Goal: Find specific page/section: Find specific page/section

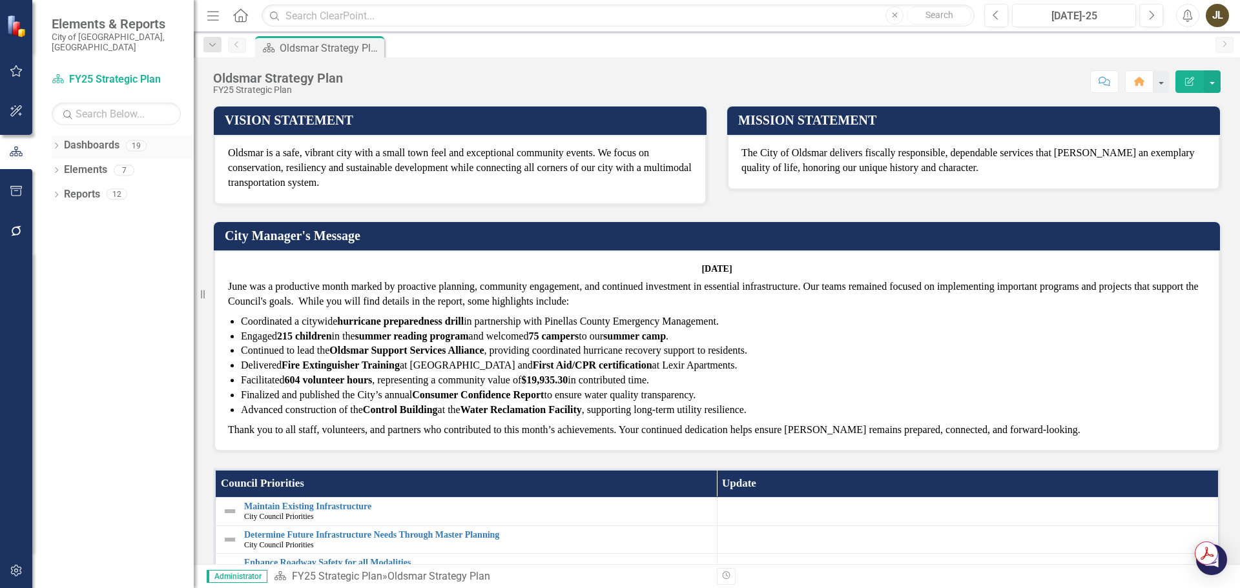
click at [57, 142] on div "Dropdown" at bounding box center [56, 147] width 9 height 11
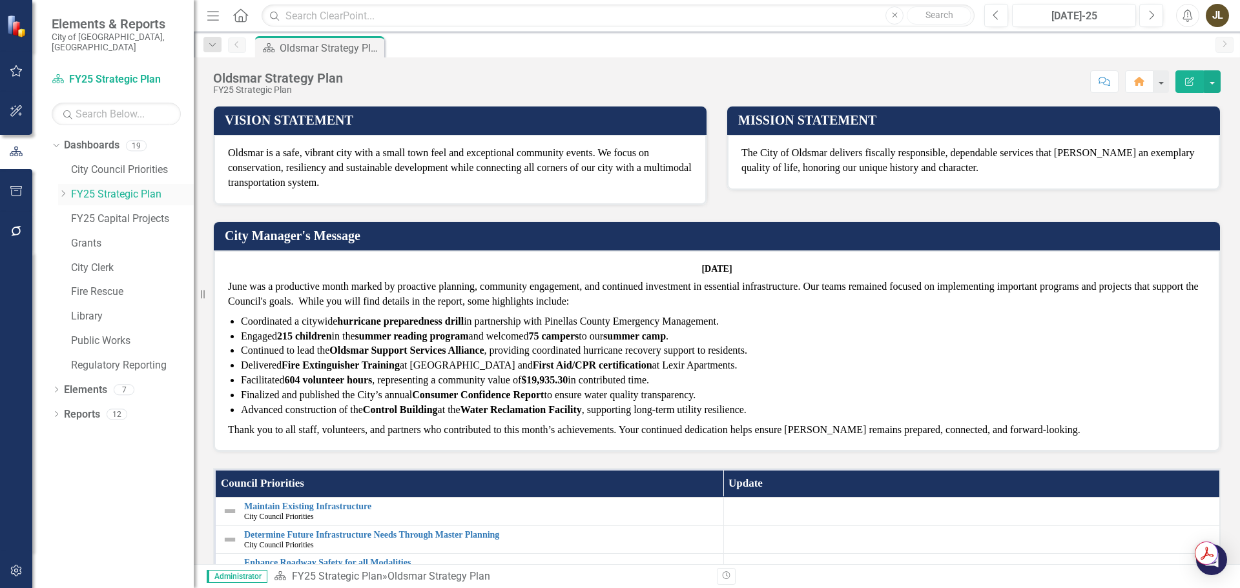
click at [65, 190] on icon "Dropdown" at bounding box center [63, 194] width 10 height 8
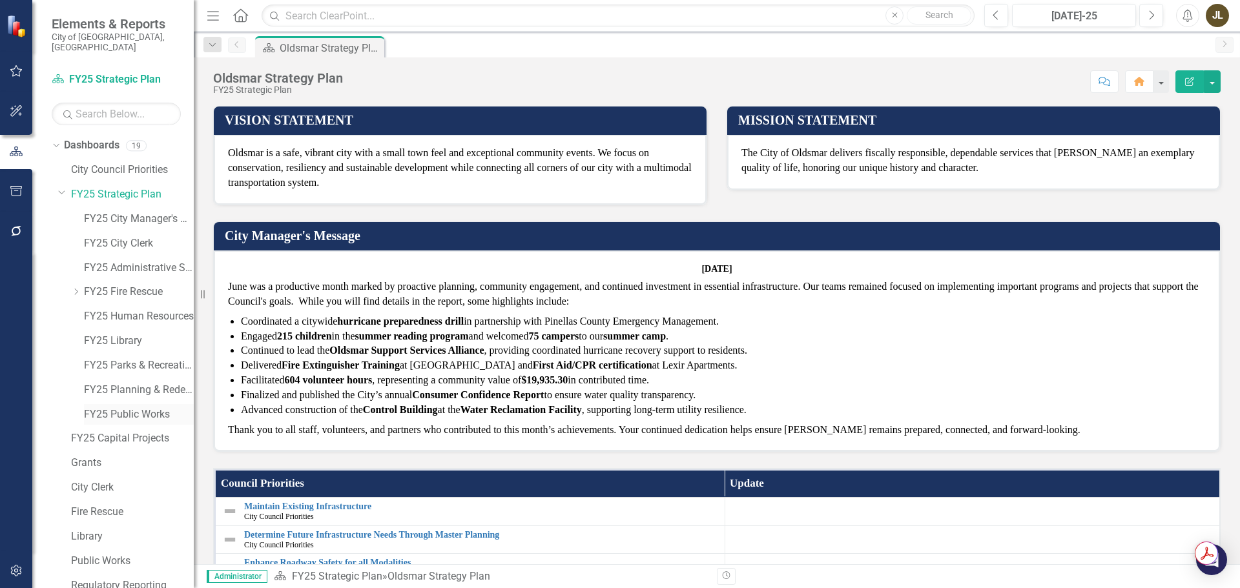
click at [138, 407] on link "FY25 Public Works" at bounding box center [139, 414] width 110 height 15
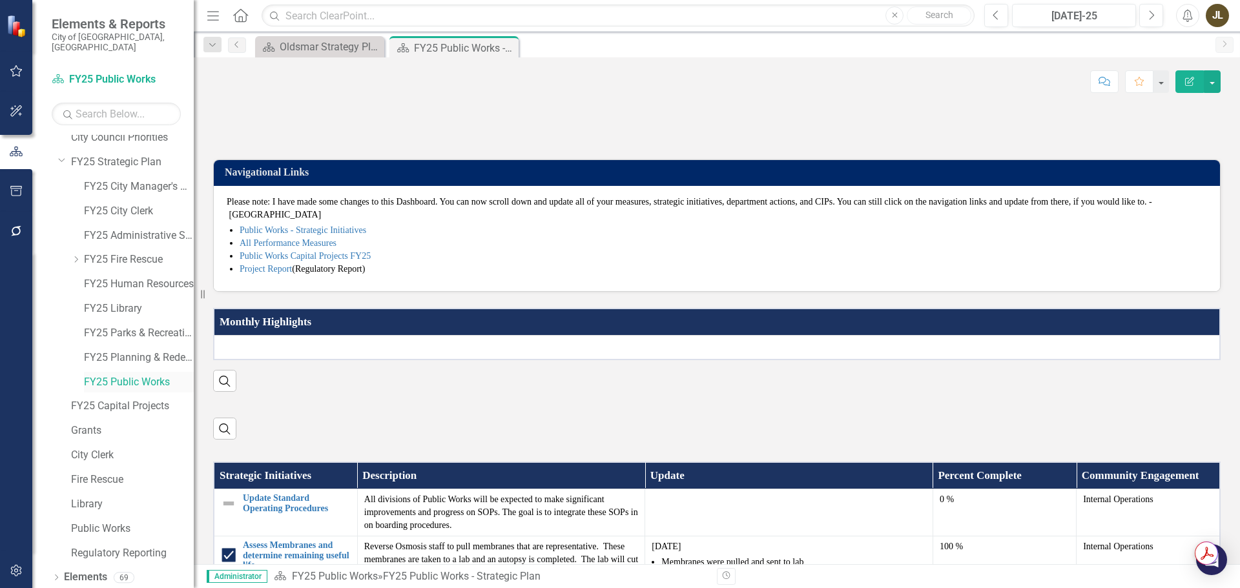
scroll to position [50, 0]
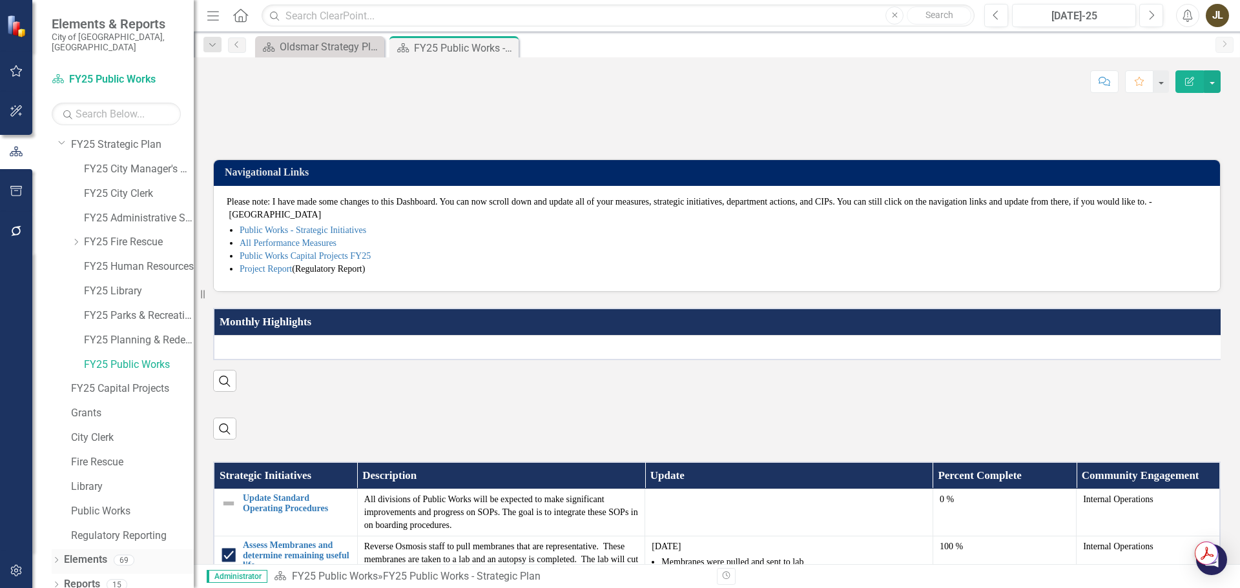
drag, startPoint x: 52, startPoint y: 548, endPoint x: 61, endPoint y: 542, distance: 10.2
click at [52, 558] on icon "Dropdown" at bounding box center [56, 561] width 9 height 7
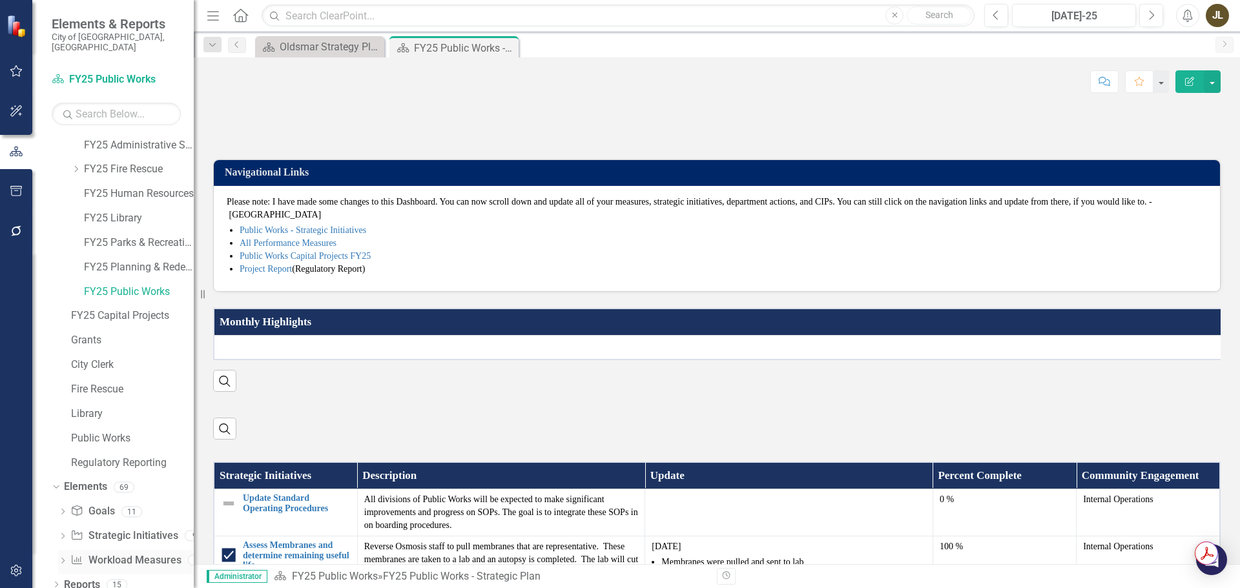
click at [114, 553] on link "Workload Measures Workload Measures" at bounding box center [125, 560] width 110 height 15
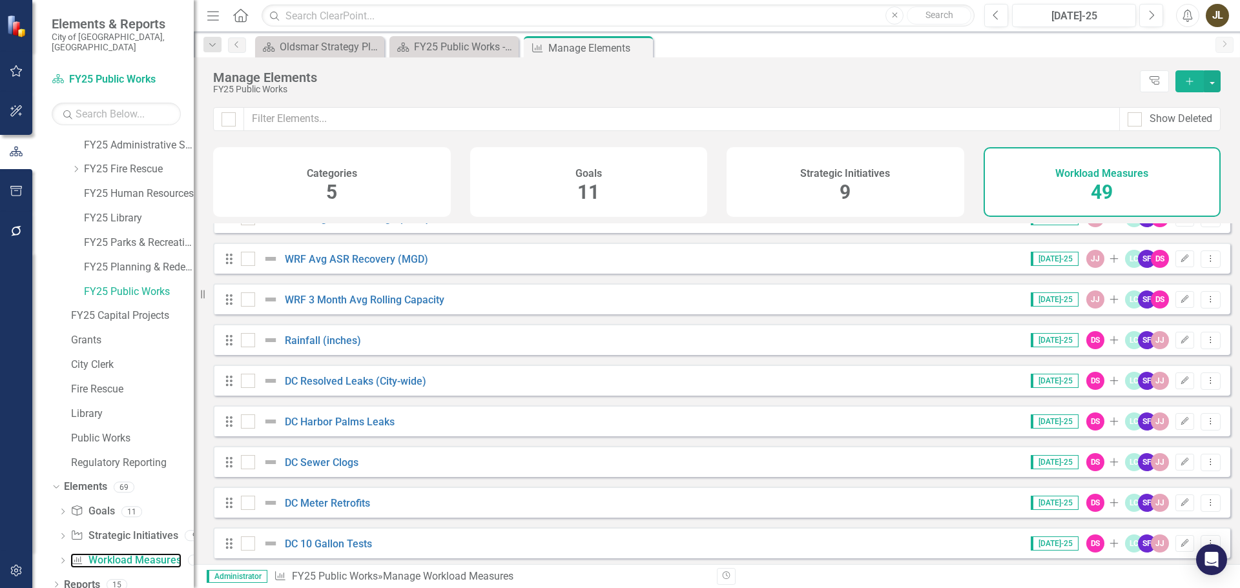
scroll to position [452, 0]
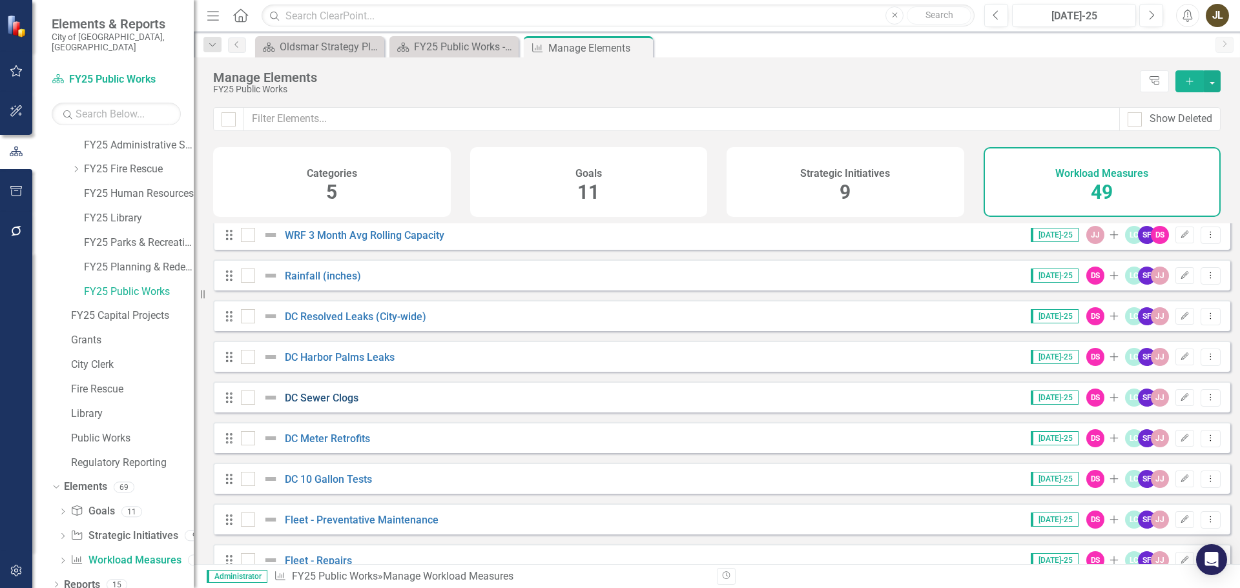
click at [347, 402] on link "DC Sewer Clogs" at bounding box center [322, 398] width 74 height 12
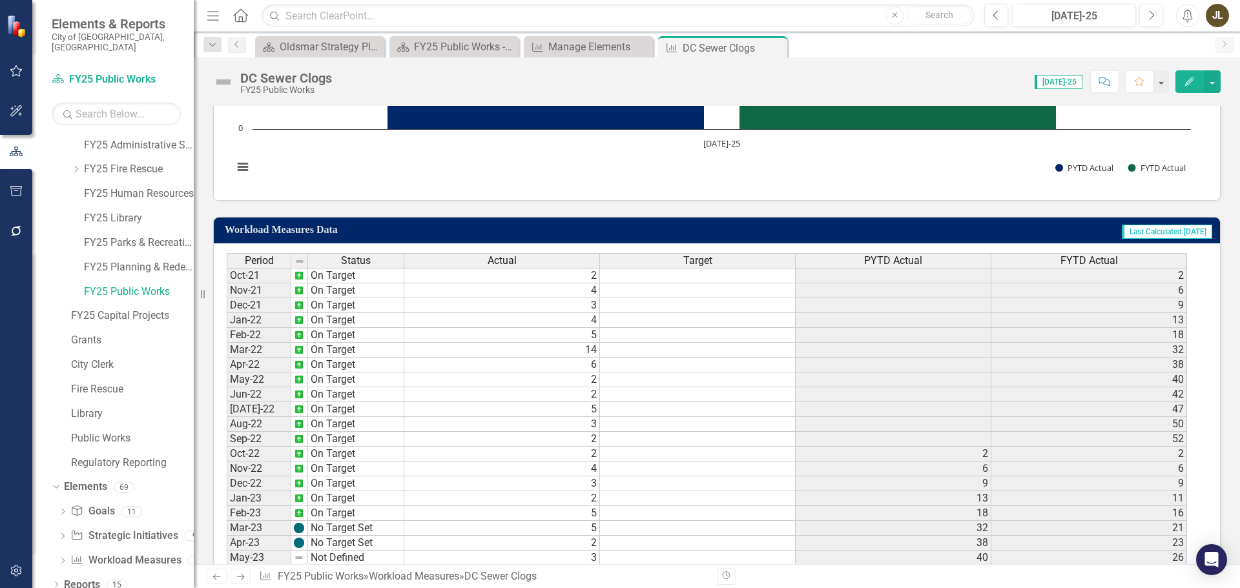
scroll to position [655, 0]
